Goal: Use online tool/utility

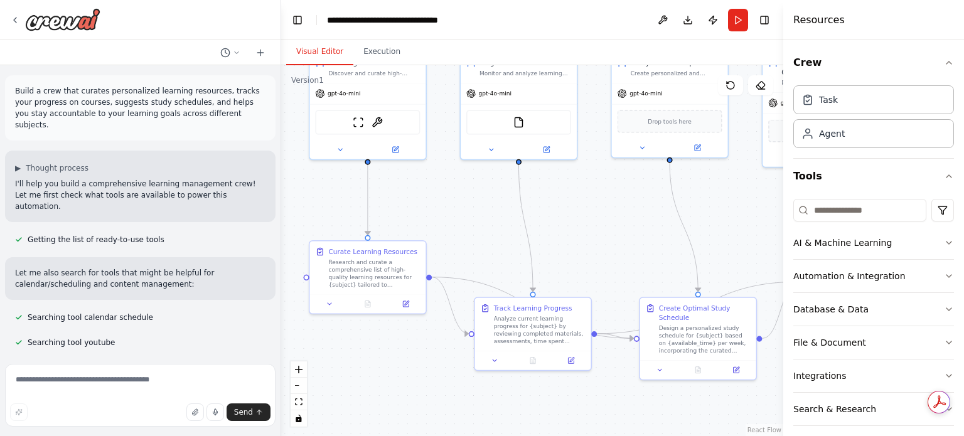
scroll to position [1097, 0]
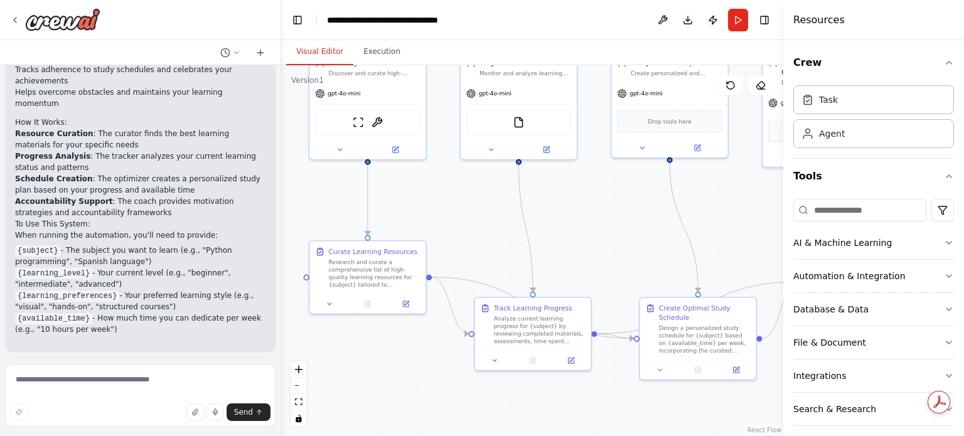
click at [556, 249] on div ".deletable-edge-delete-btn { width: 20px; height: 20px; border: 0px solid #ffff…" at bounding box center [532, 250] width 502 height 371
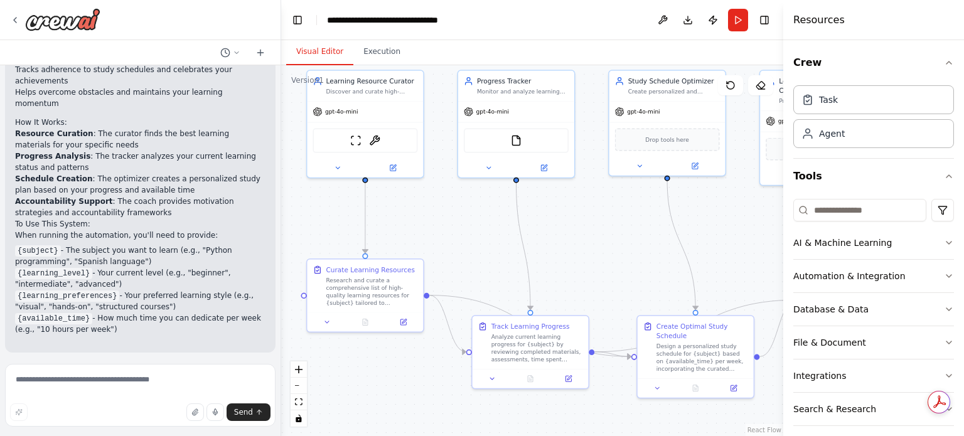
drag, startPoint x: 578, startPoint y: 232, endPoint x: 575, endPoint y: 250, distance: 18.4
click at [575, 250] on div ".deletable-edge-delete-btn { width: 20px; height: 20px; border: 0px solid #ffff…" at bounding box center [532, 250] width 502 height 371
click at [885, 218] on input at bounding box center [860, 210] width 133 height 23
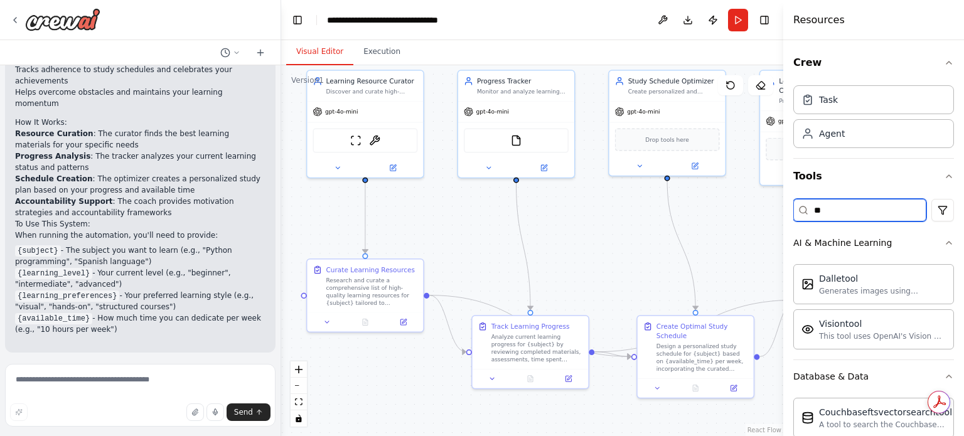
type input "*"
